Goal: Information Seeking & Learning: Learn about a topic

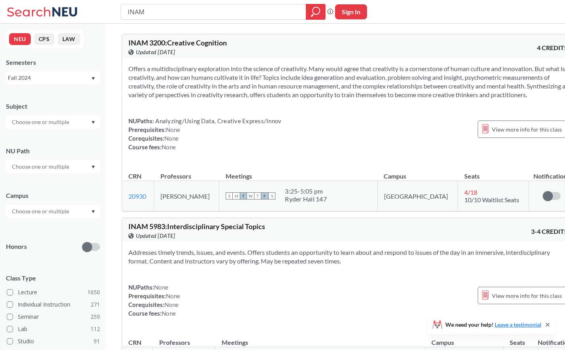
drag, startPoint x: 53, startPoint y: 85, endPoint x: 56, endPoint y: 81, distance: 4.5
click at [55, 82] on div "NEU CPS LAW Semesters Fall 2024 Subject NU Path Campus Honors Class Type Lectur…" at bounding box center [53, 187] width 106 height 326
click at [56, 81] on div "Fall 2024" at bounding box center [49, 78] width 83 height 9
click at [62, 100] on div "Fall 2025" at bounding box center [53, 95] width 94 height 22
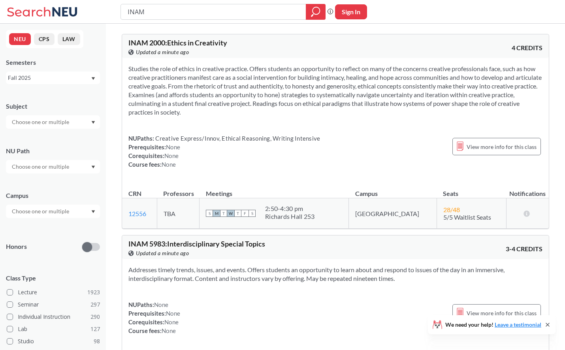
click at [187, 11] on input "INAM" at bounding box center [213, 11] width 173 height 13
type input "21548"
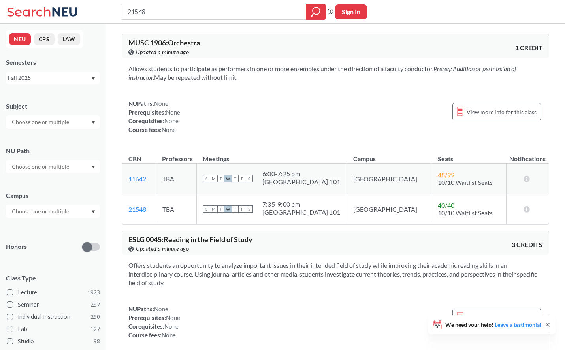
click at [409, 209] on td "[GEOGRAPHIC_DATA]" at bounding box center [389, 209] width 85 height 30
